Goal: Check status

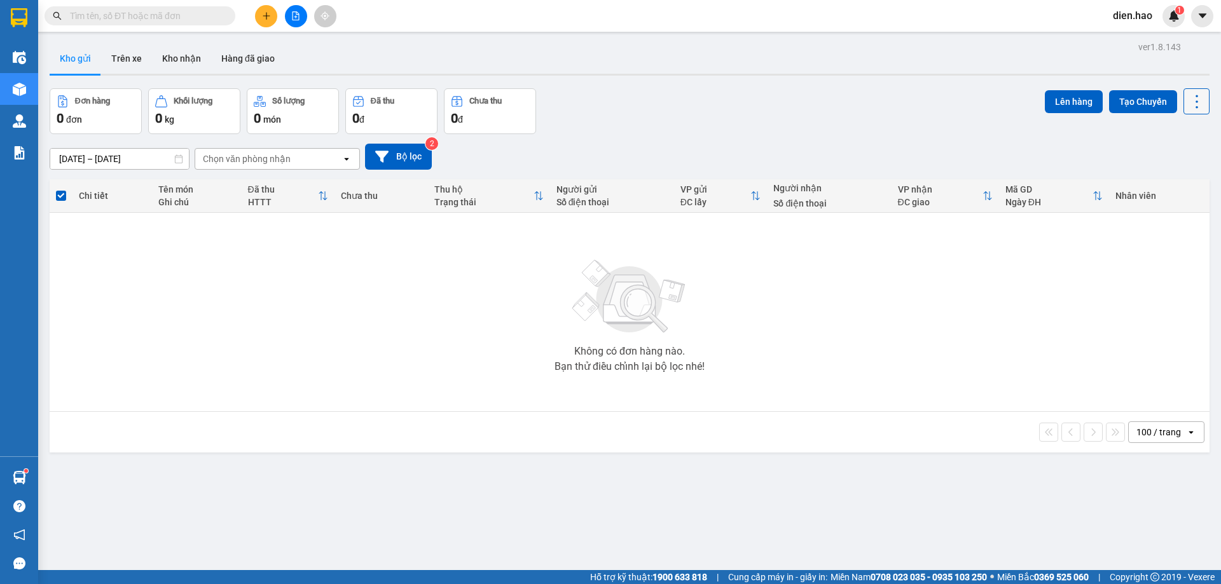
click at [1188, 108] on icon at bounding box center [1197, 102] width 18 height 18
click at [1182, 182] on span "Làm mới" at bounding box center [1169, 182] width 35 height 13
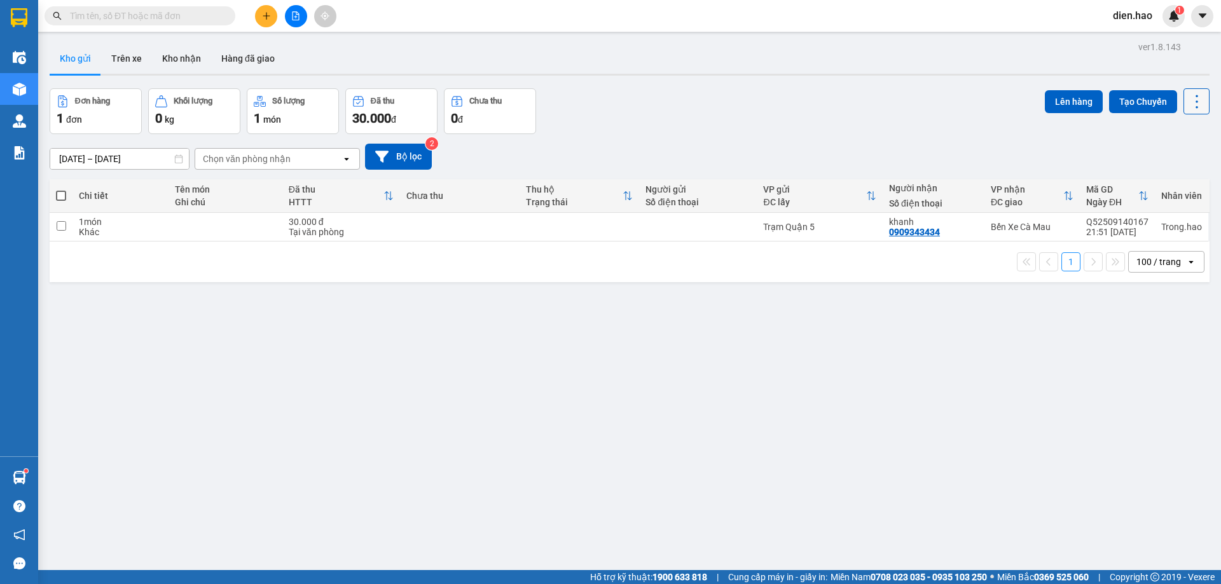
click at [1191, 111] on button at bounding box center [1197, 101] width 26 height 26
click at [1182, 183] on span "Làm mới" at bounding box center [1169, 182] width 35 height 13
click at [231, 64] on button "Hàng đã giao" at bounding box center [248, 58] width 74 height 31
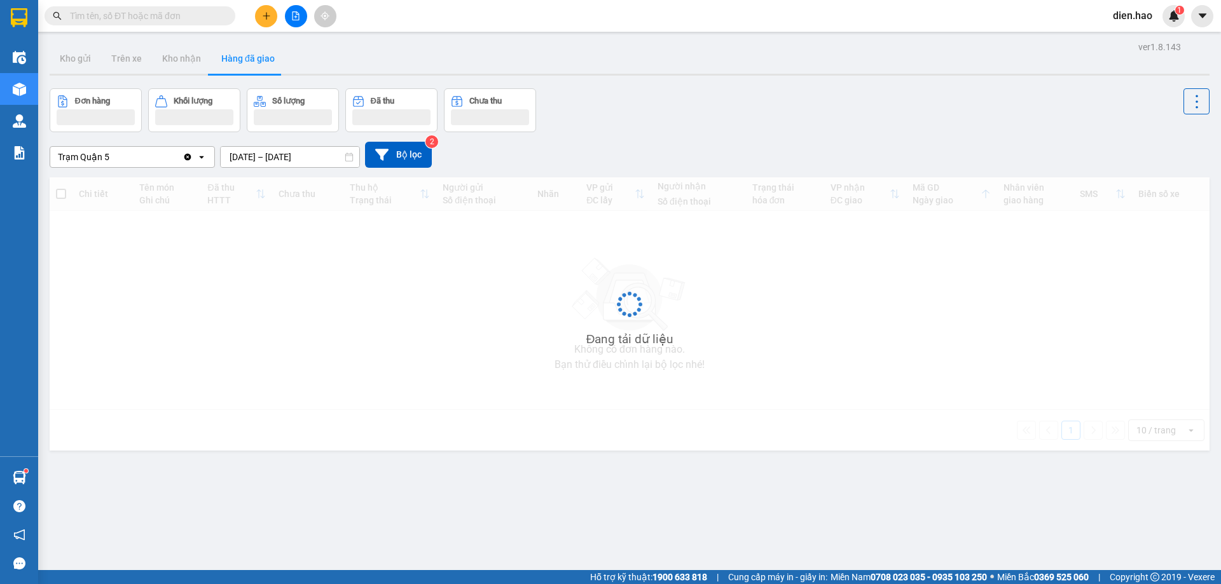
click at [193, 158] on div "Clear value open" at bounding box center [199, 157] width 32 height 20
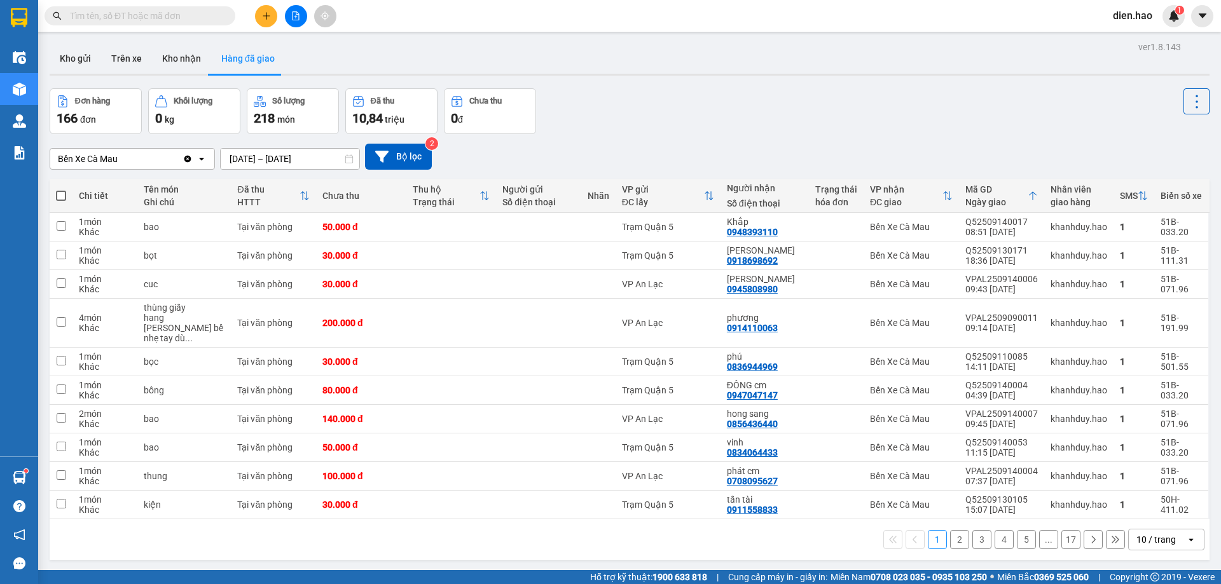
click at [1140, 534] on div "10 / trang" at bounding box center [1155, 540] width 39 height 13
click at [1147, 506] on span "100 / trang" at bounding box center [1152, 501] width 46 height 13
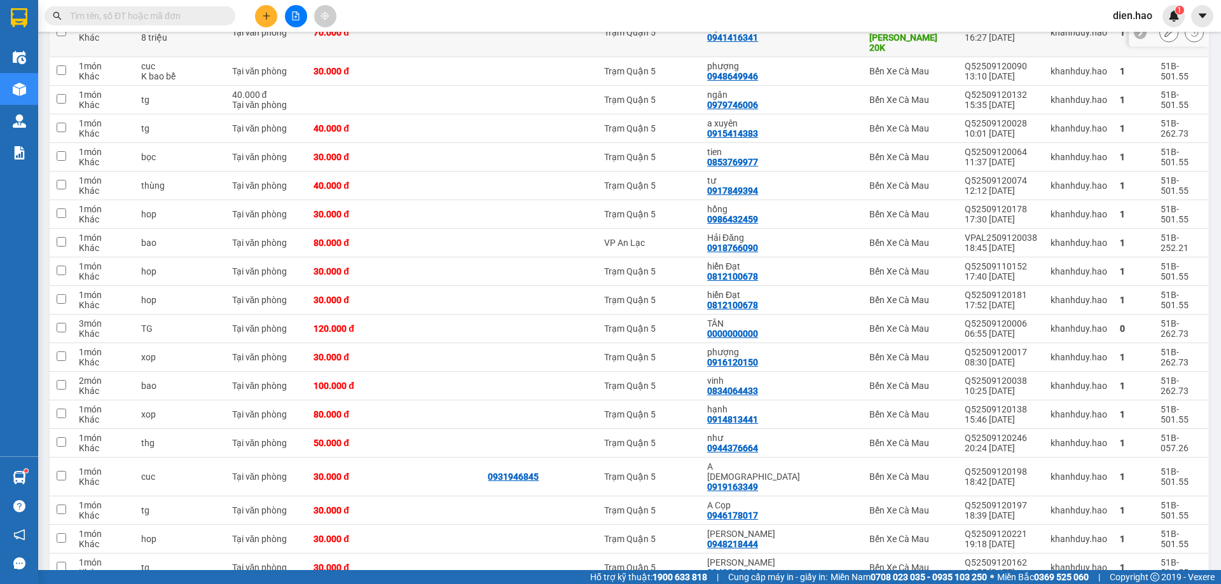
scroll to position [2577, 0]
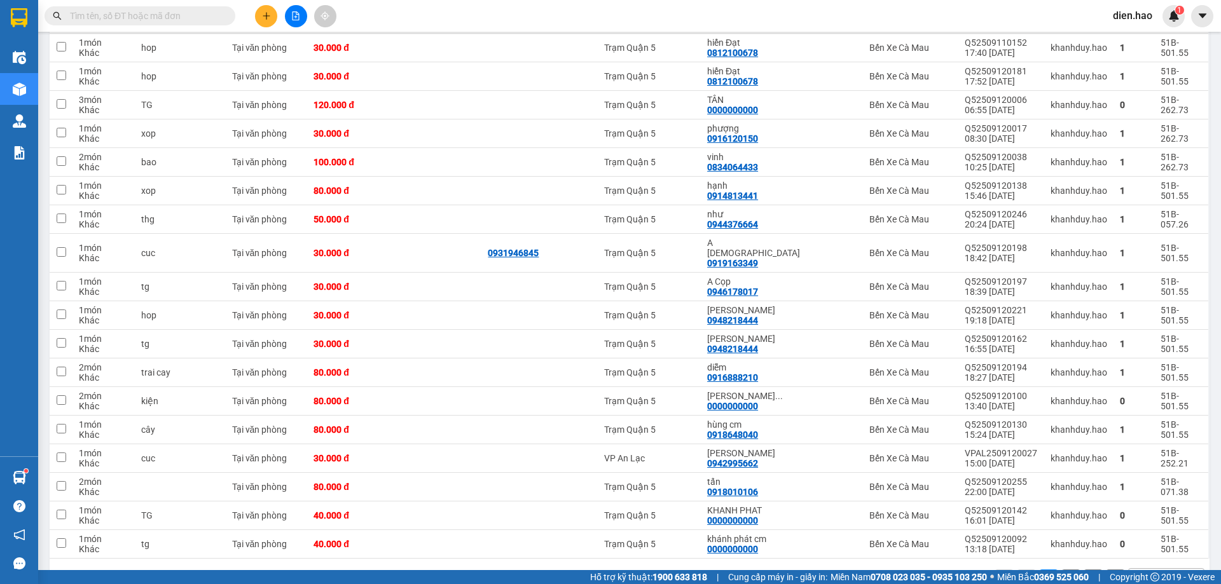
click at [1065, 570] on button "2" at bounding box center [1070, 579] width 19 height 19
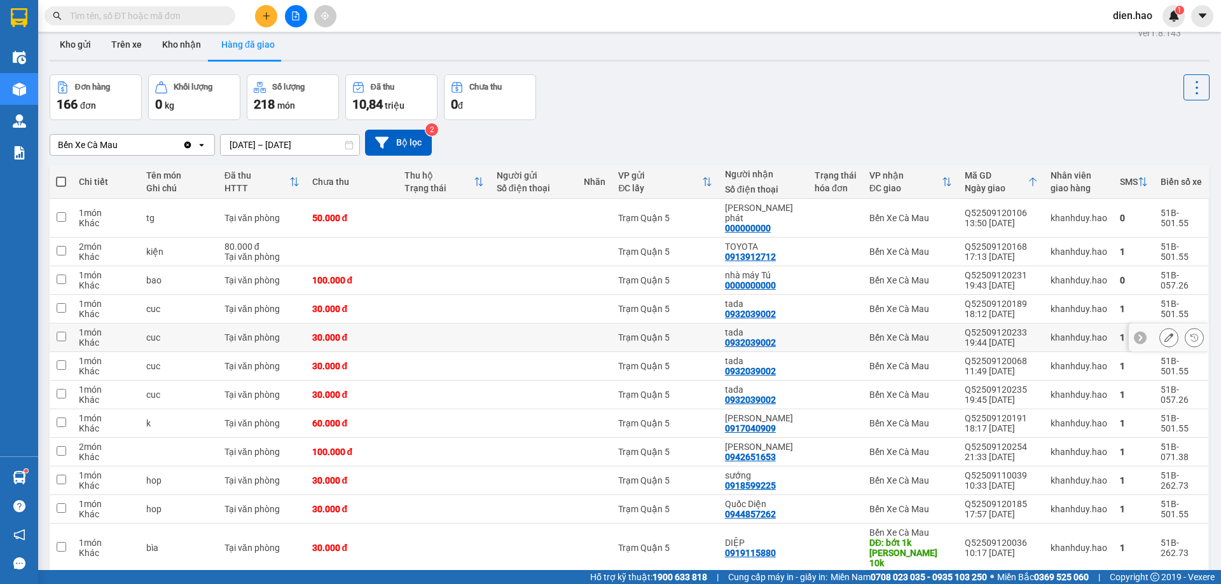
scroll to position [0, 0]
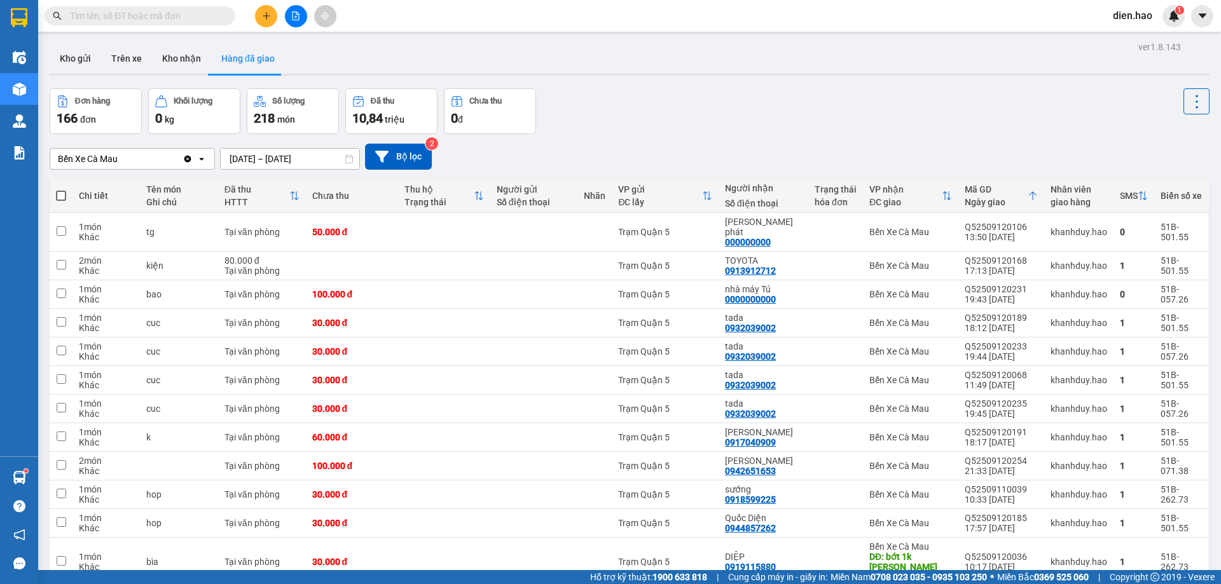
click at [281, 159] on input "[DATE] – [DATE]" at bounding box center [290, 159] width 139 height 20
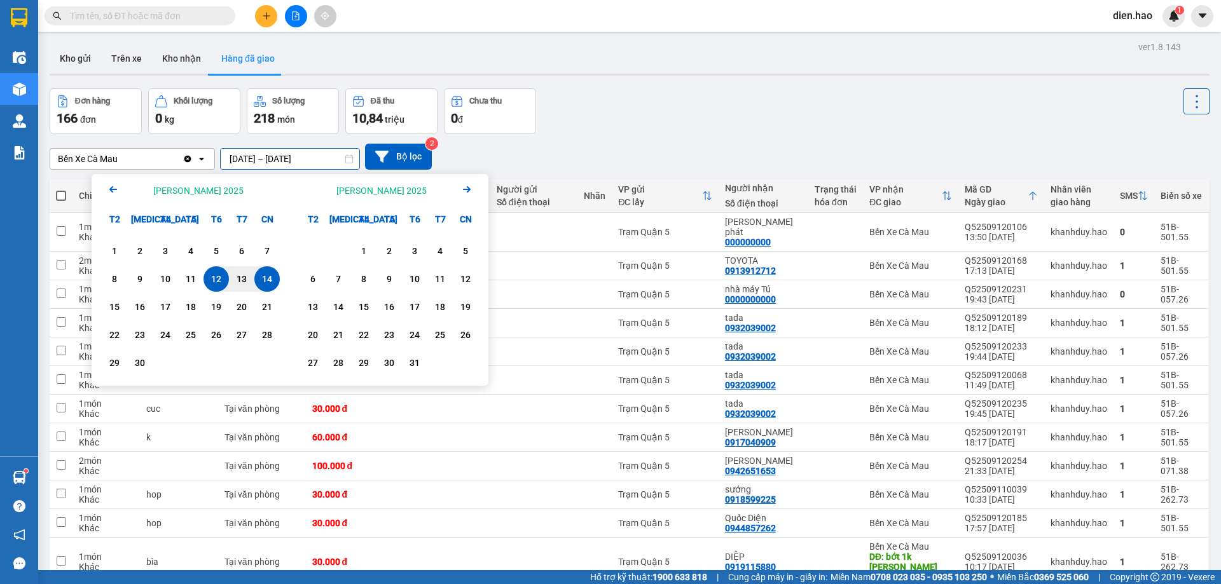
click at [263, 279] on div "14" at bounding box center [267, 279] width 18 height 15
type input "[DATE] – [DATE]"
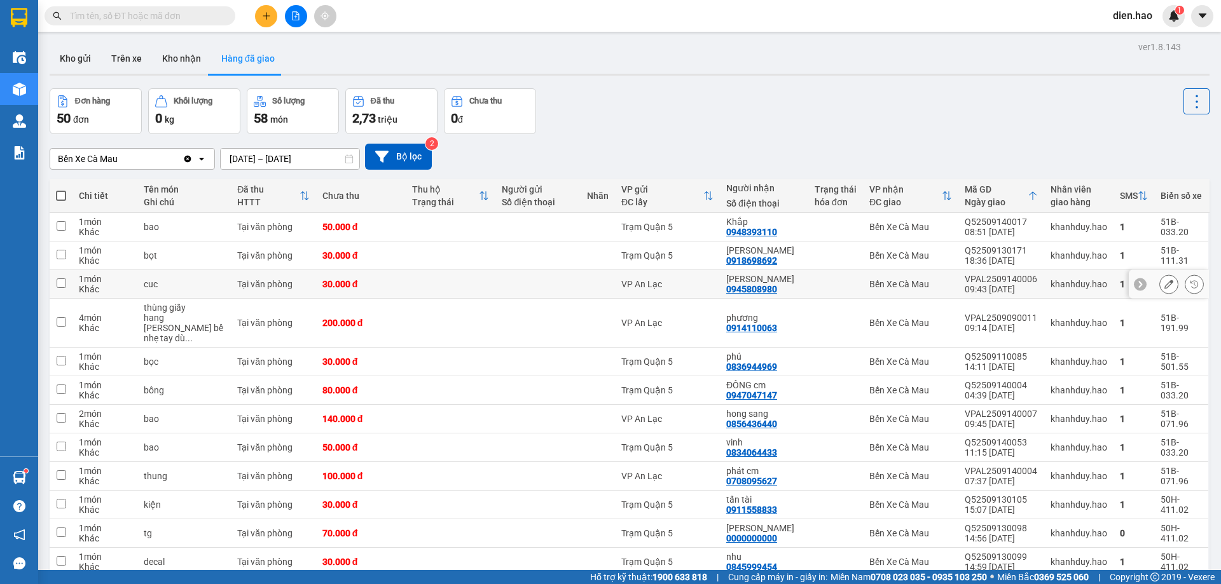
scroll to position [64, 0]
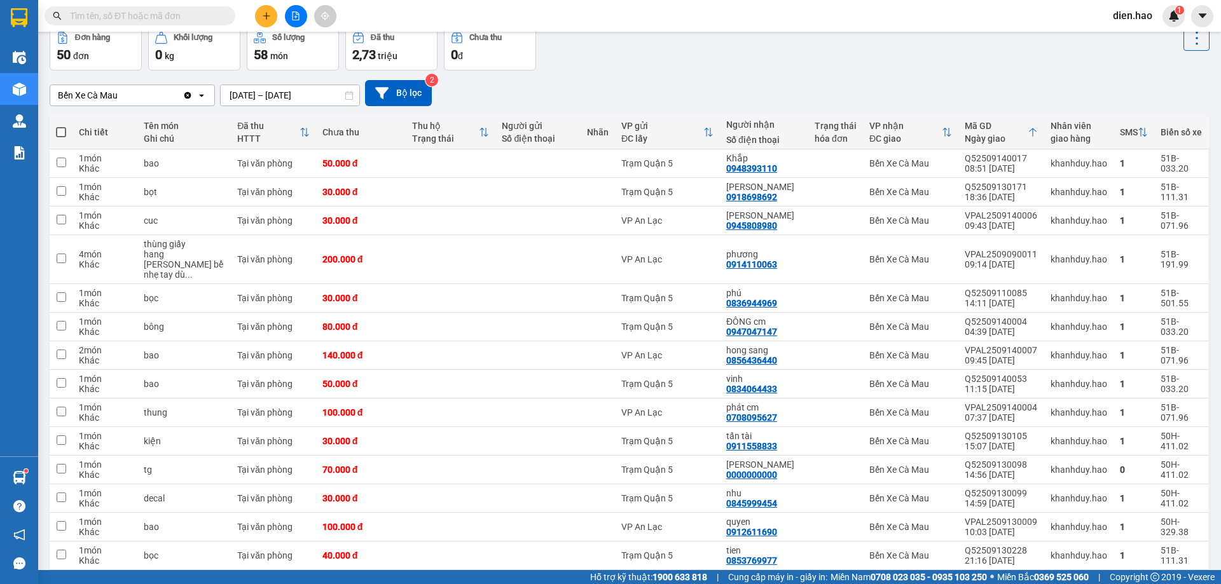
click at [170, 94] on div "Bến Xe Cà Mau" at bounding box center [116, 95] width 132 height 20
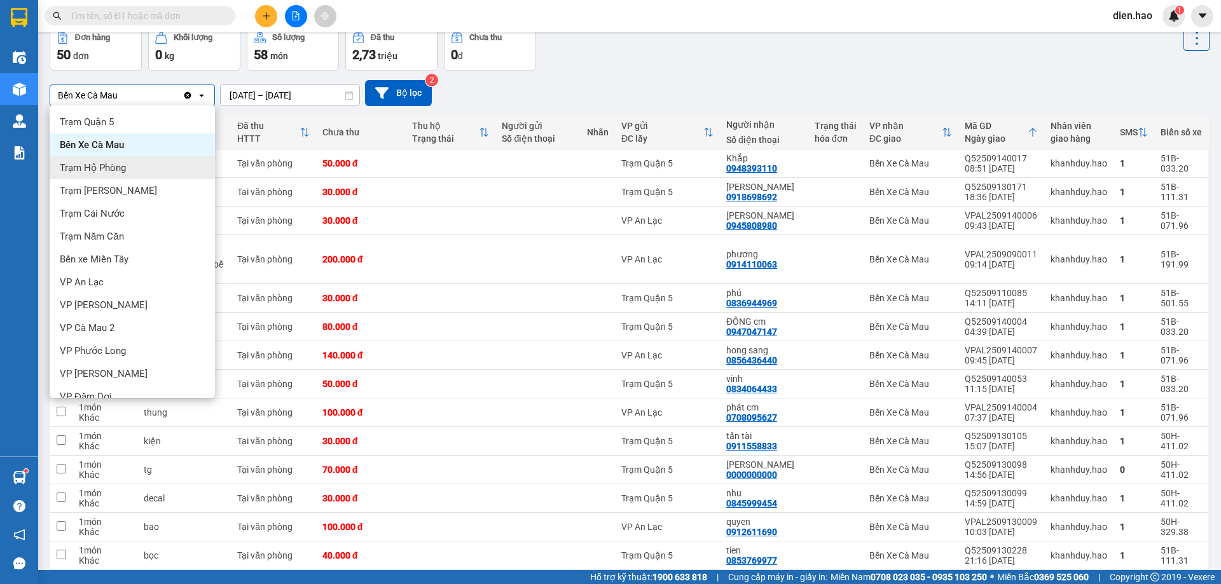
click at [143, 167] on div "Trạm Hộ Phòng" at bounding box center [132, 167] width 165 height 23
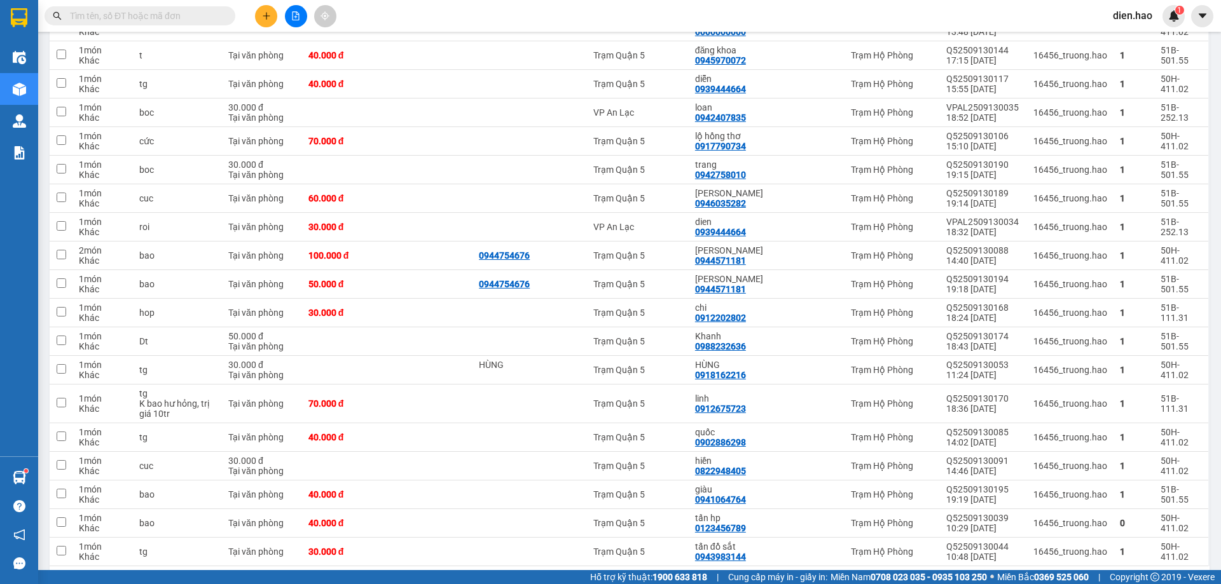
scroll to position [2679, 0]
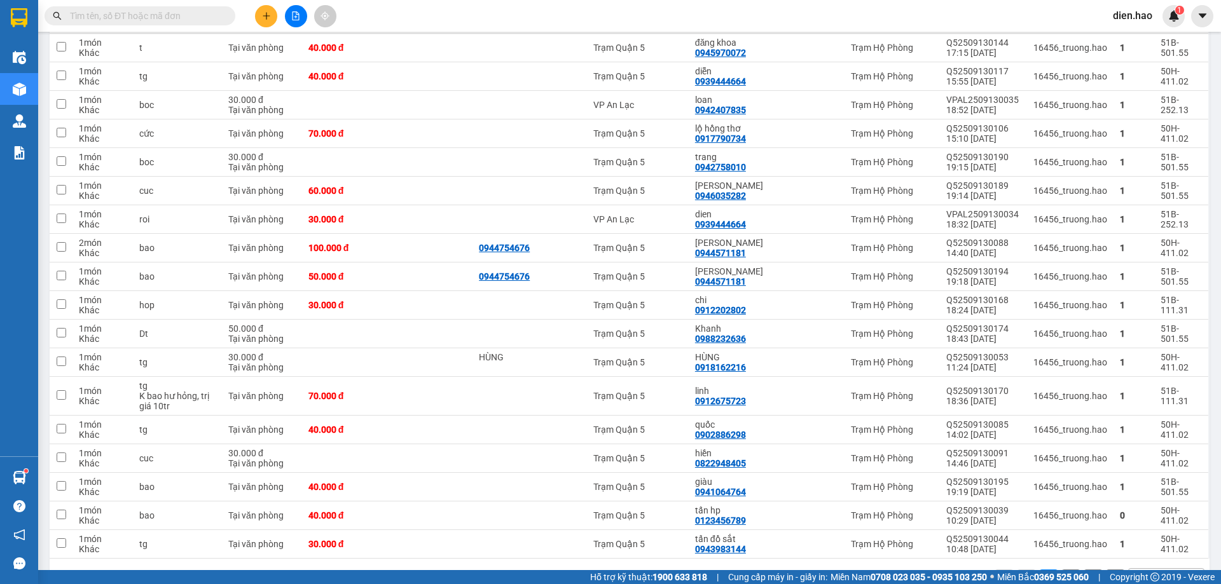
click at [1072, 569] on div "1 2 100 / trang open" at bounding box center [630, 580] width 1150 height 22
click at [1067, 570] on button "2" at bounding box center [1070, 579] width 19 height 19
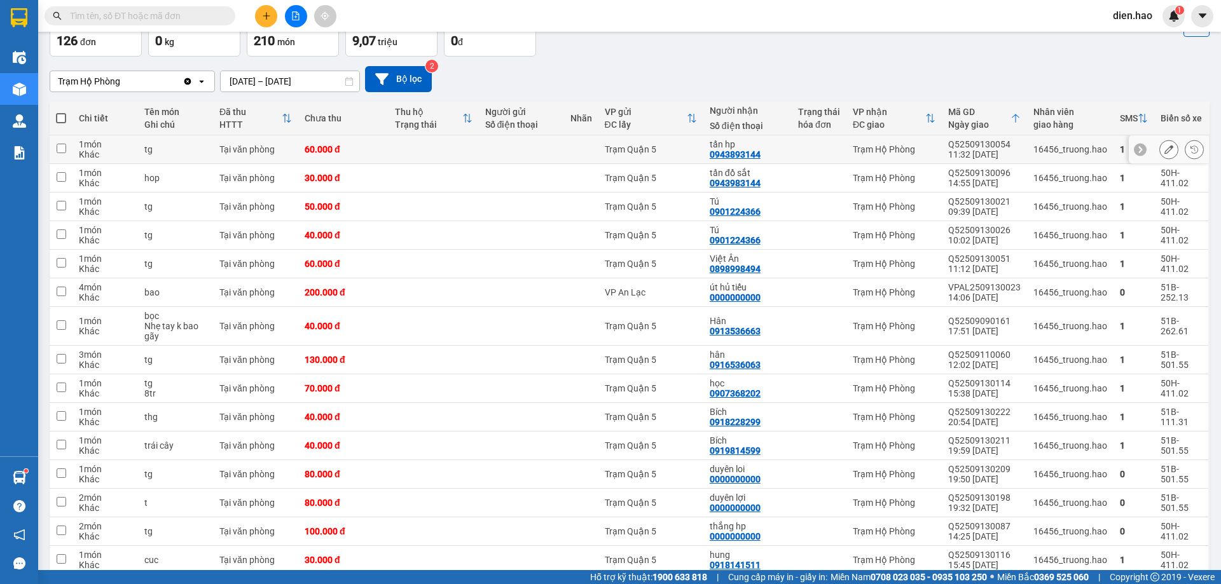
scroll to position [0, 0]
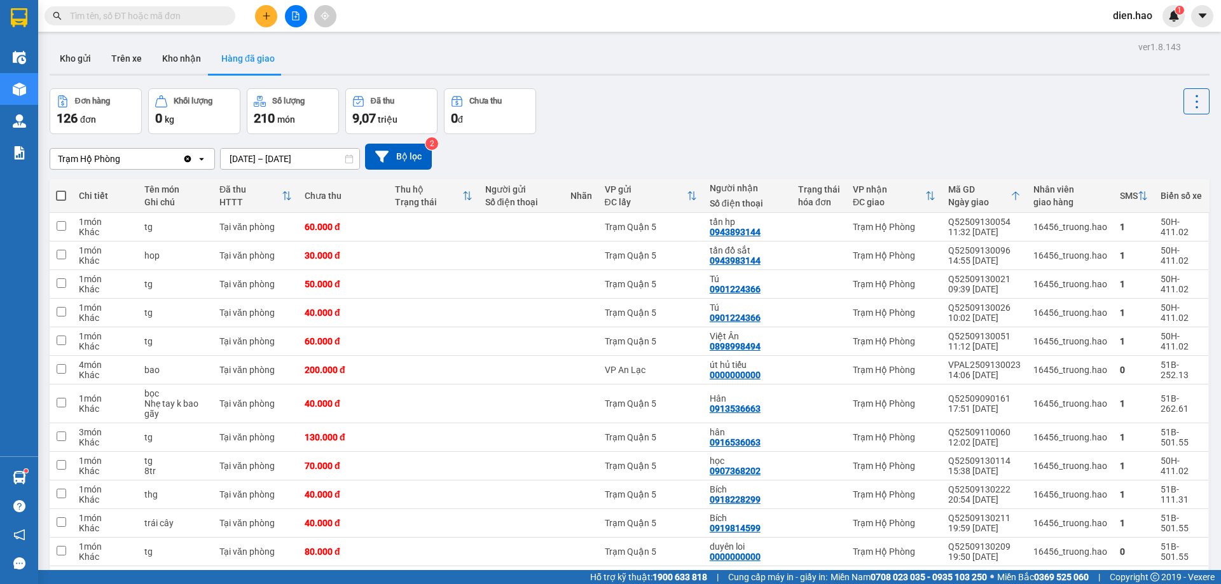
click at [98, 160] on div "Trạm Hộ Phòng" at bounding box center [89, 159] width 62 height 13
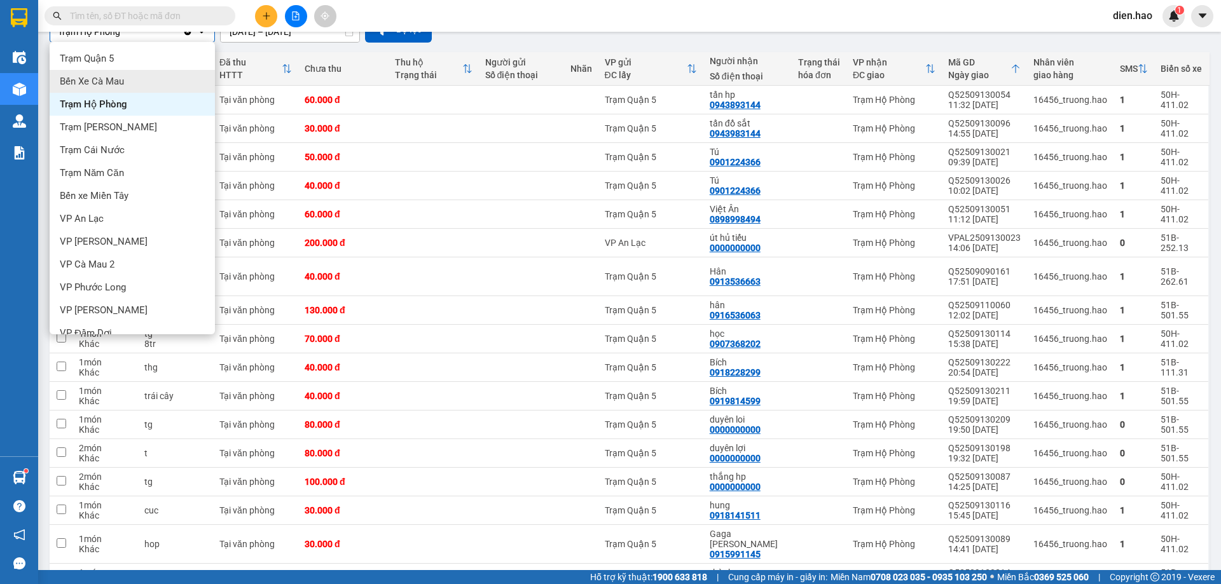
click at [147, 88] on div "Bến Xe Cà Mau" at bounding box center [132, 81] width 165 height 23
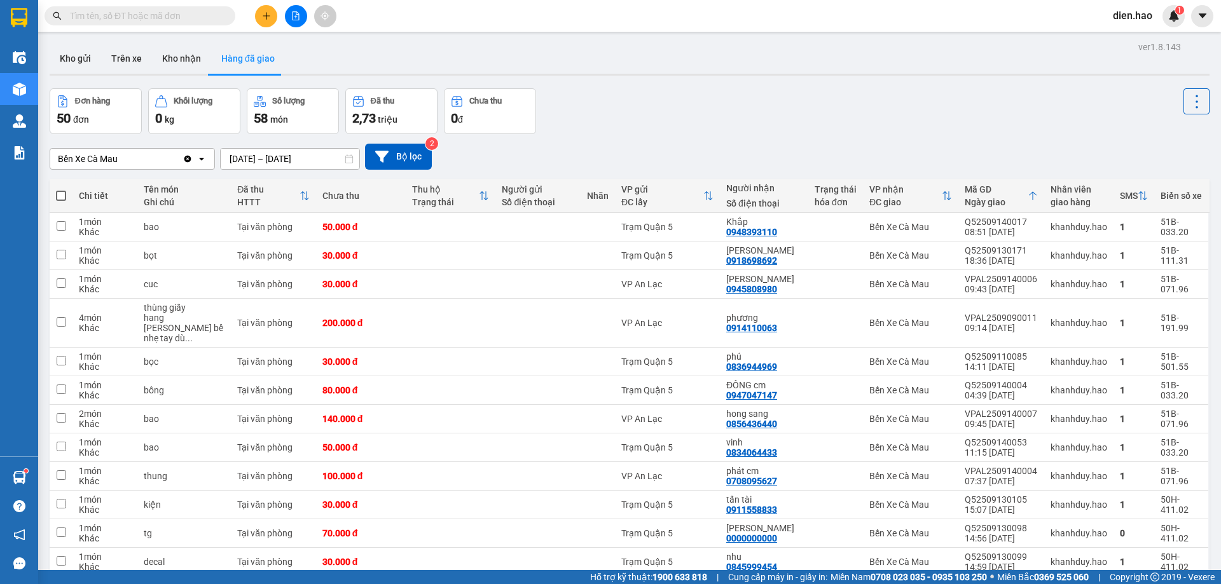
click at [296, 157] on input "[DATE] – [DATE]" at bounding box center [290, 159] width 139 height 20
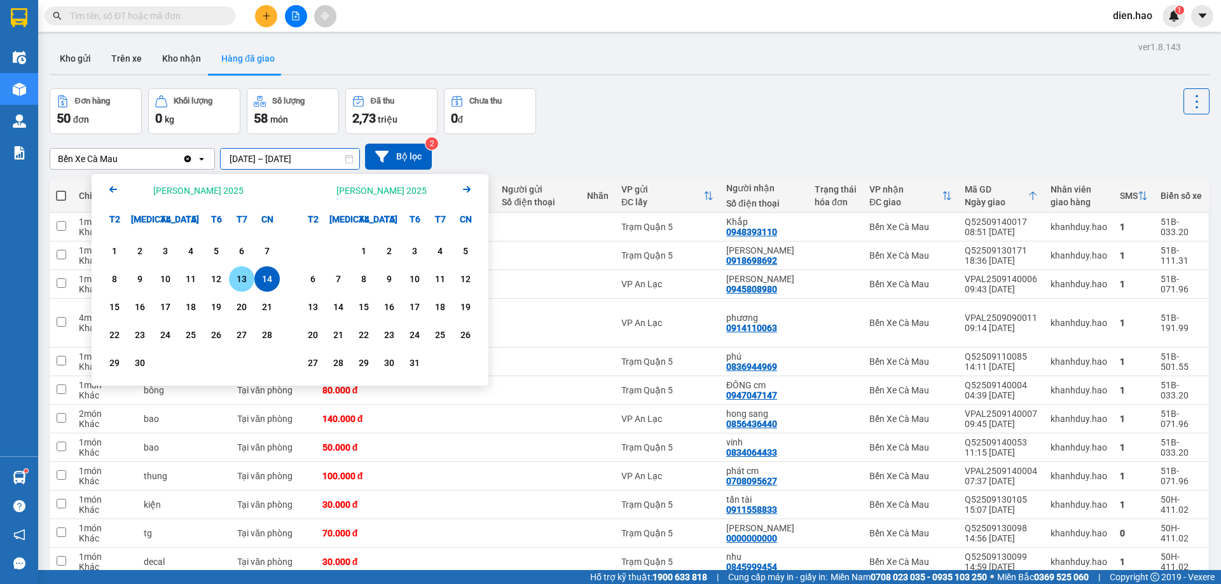
click at [237, 282] on div "13" at bounding box center [242, 279] width 18 height 15
click at [274, 279] on div "14" at bounding box center [267, 279] width 18 height 15
type input "[DATE] – [DATE]"
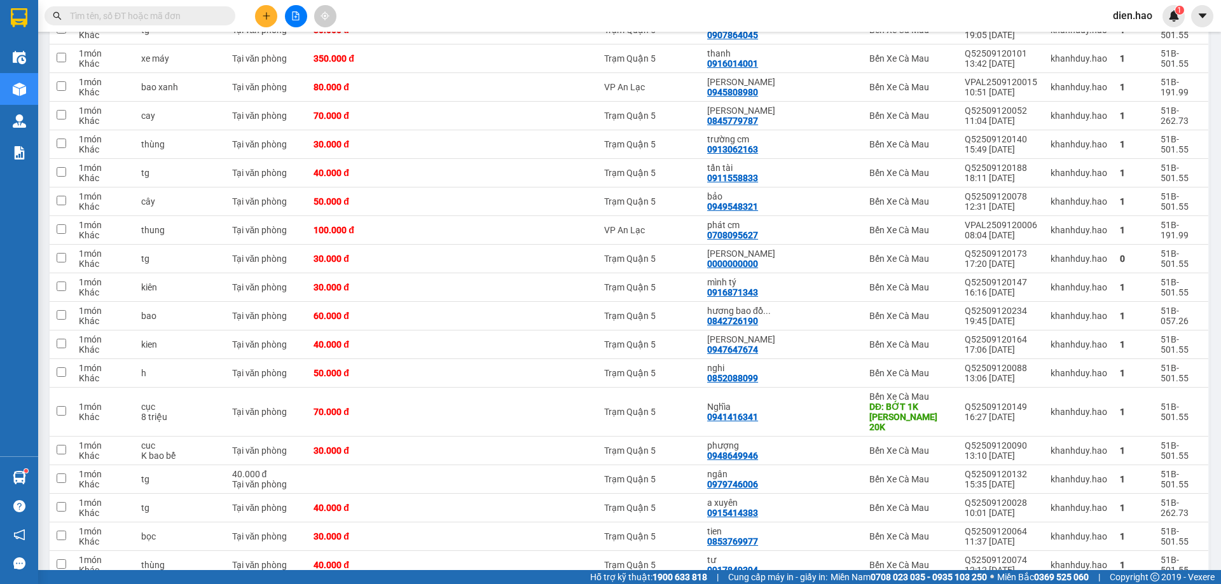
scroll to position [1846, 0]
